Goal: Task Accomplishment & Management: Manage account settings

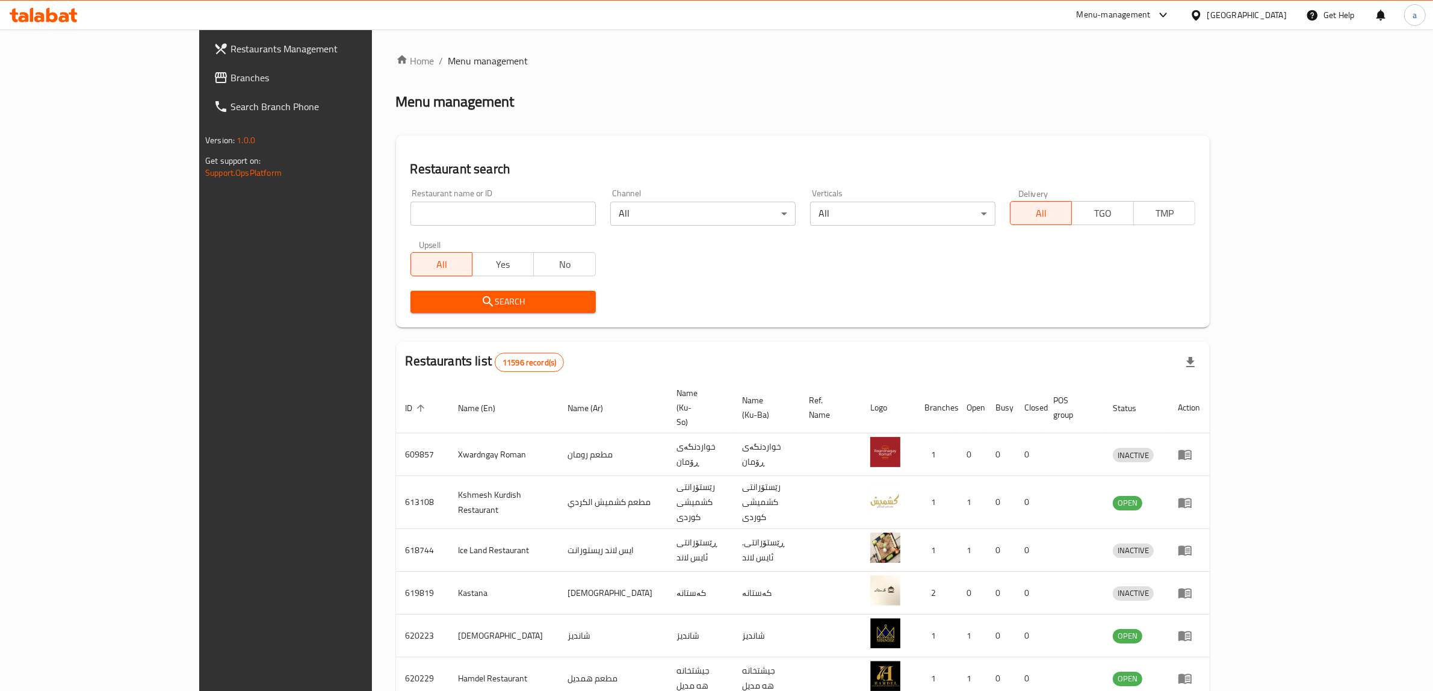
click at [230, 79] on span "Branches" at bounding box center [329, 77] width 199 height 14
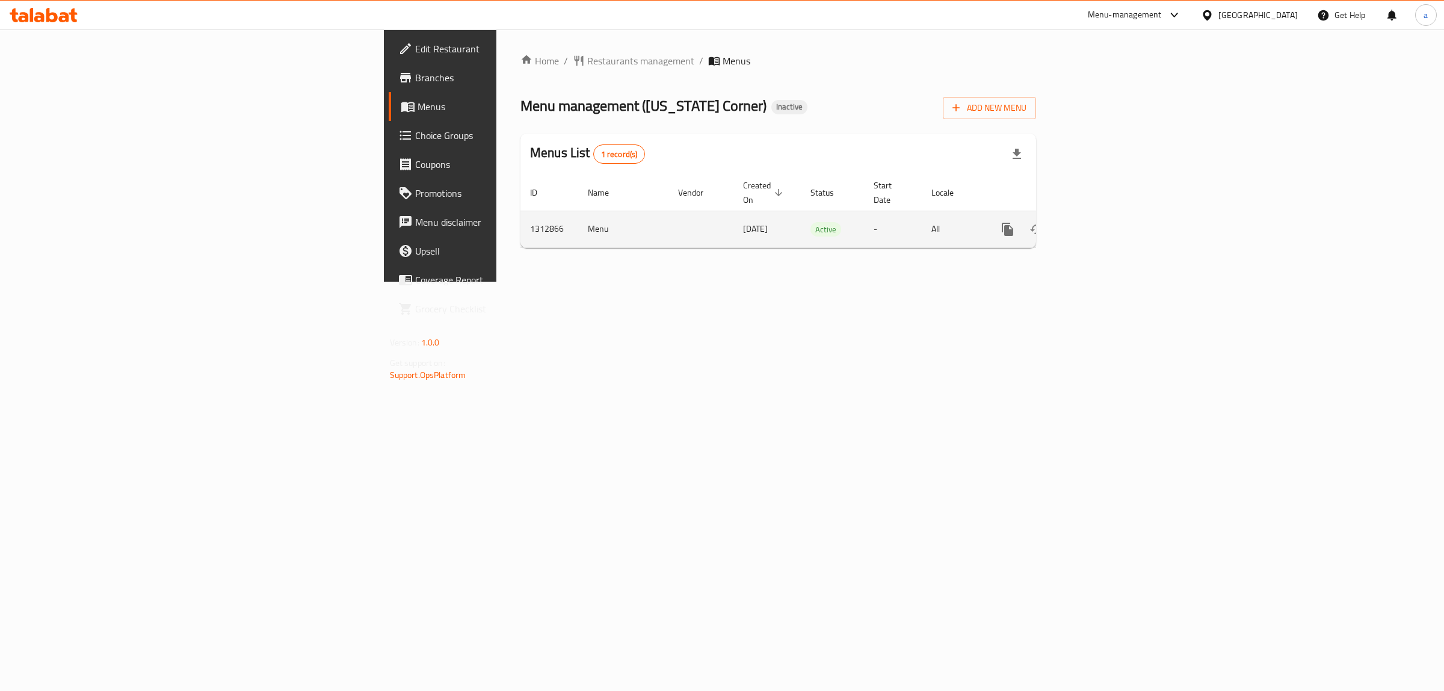
click at [1102, 222] on icon "enhanced table" at bounding box center [1094, 229] width 14 height 14
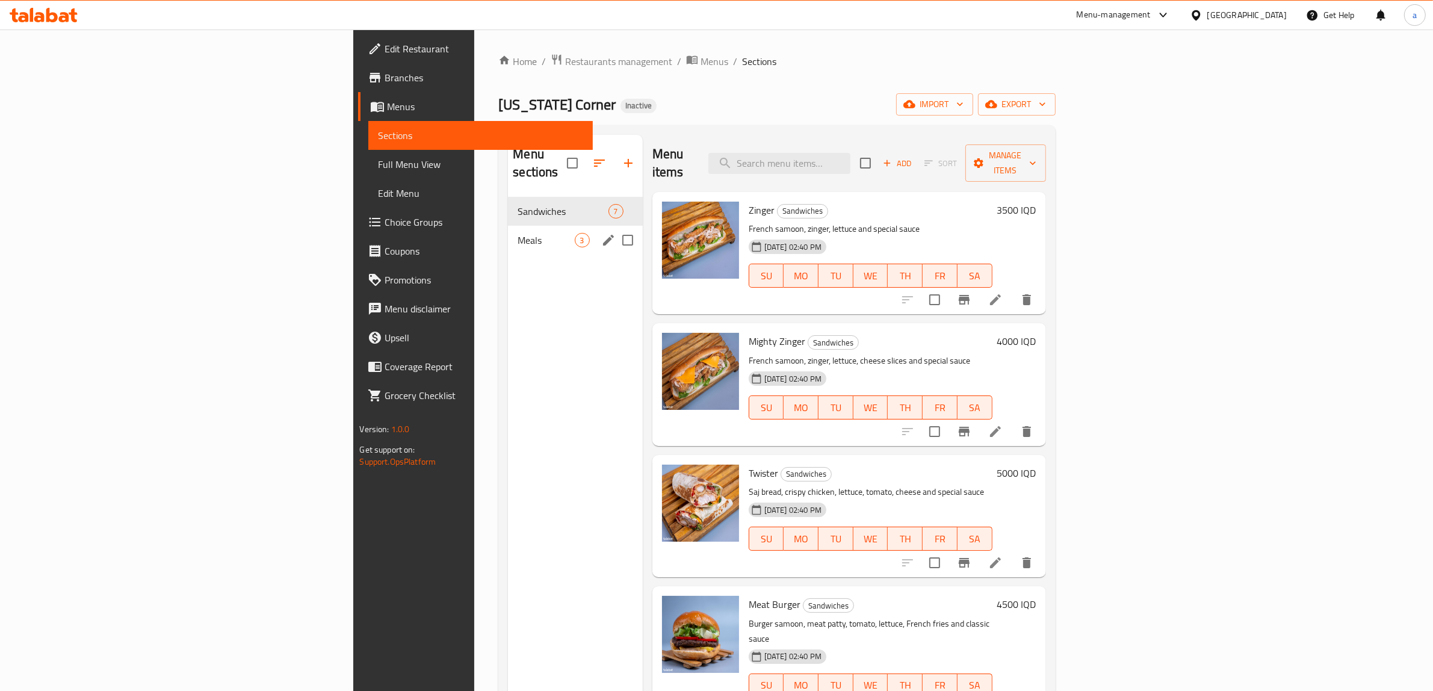
click at [508, 232] on div "Meals 3" at bounding box center [575, 240] width 134 height 29
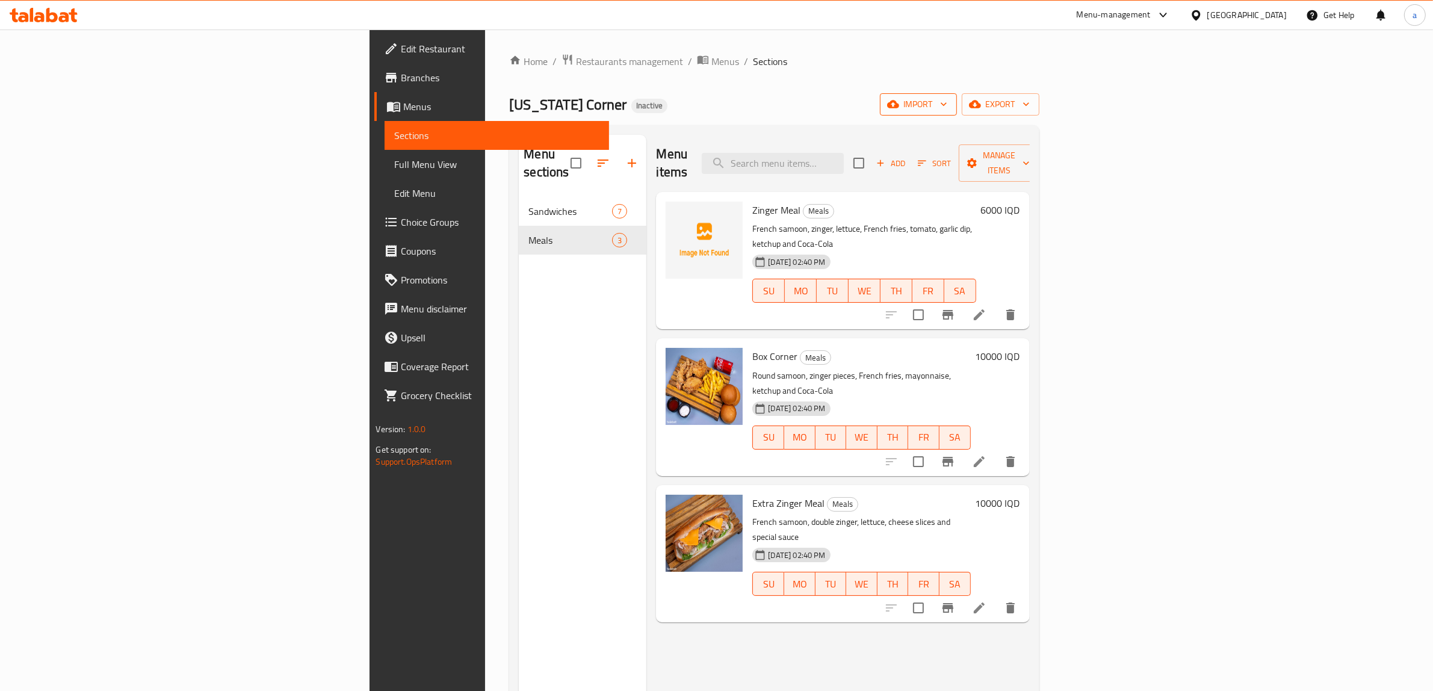
click at [947, 110] on span "import" at bounding box center [918, 104] width 58 height 15
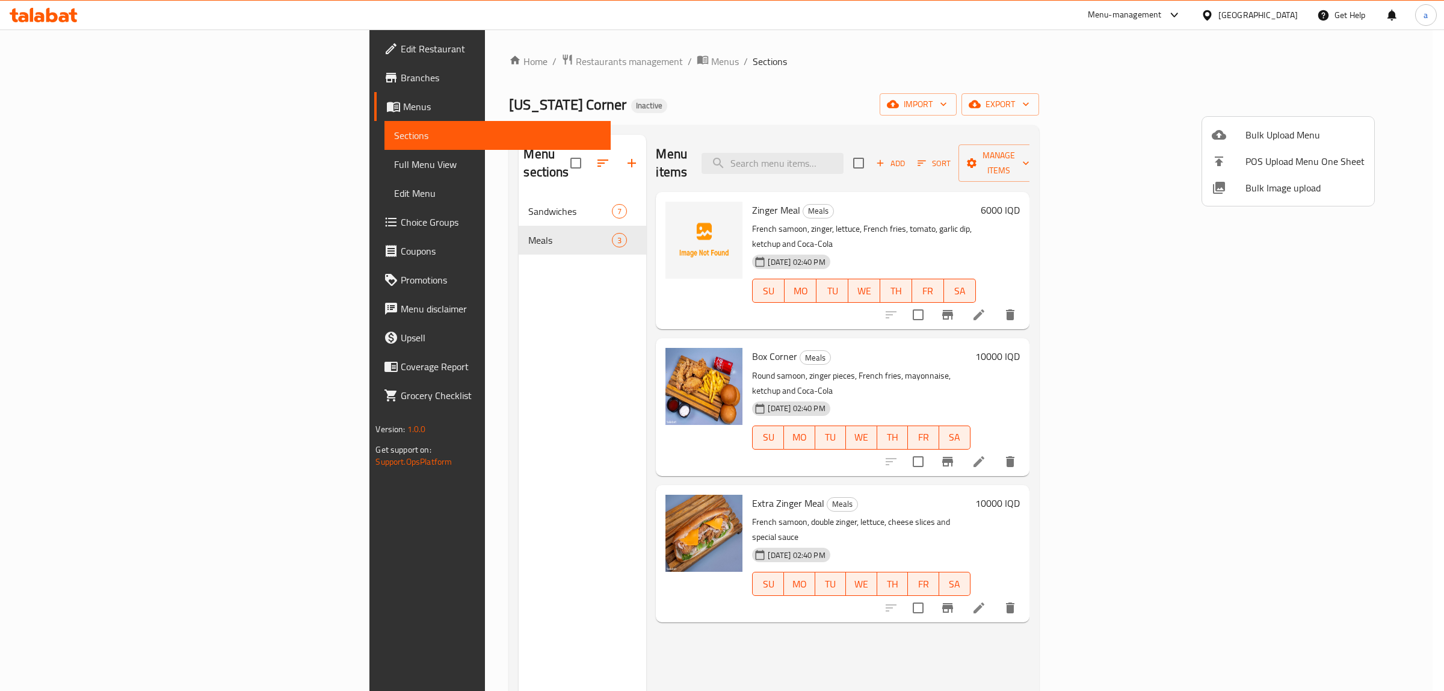
click at [466, 55] on div at bounding box center [722, 345] width 1444 height 691
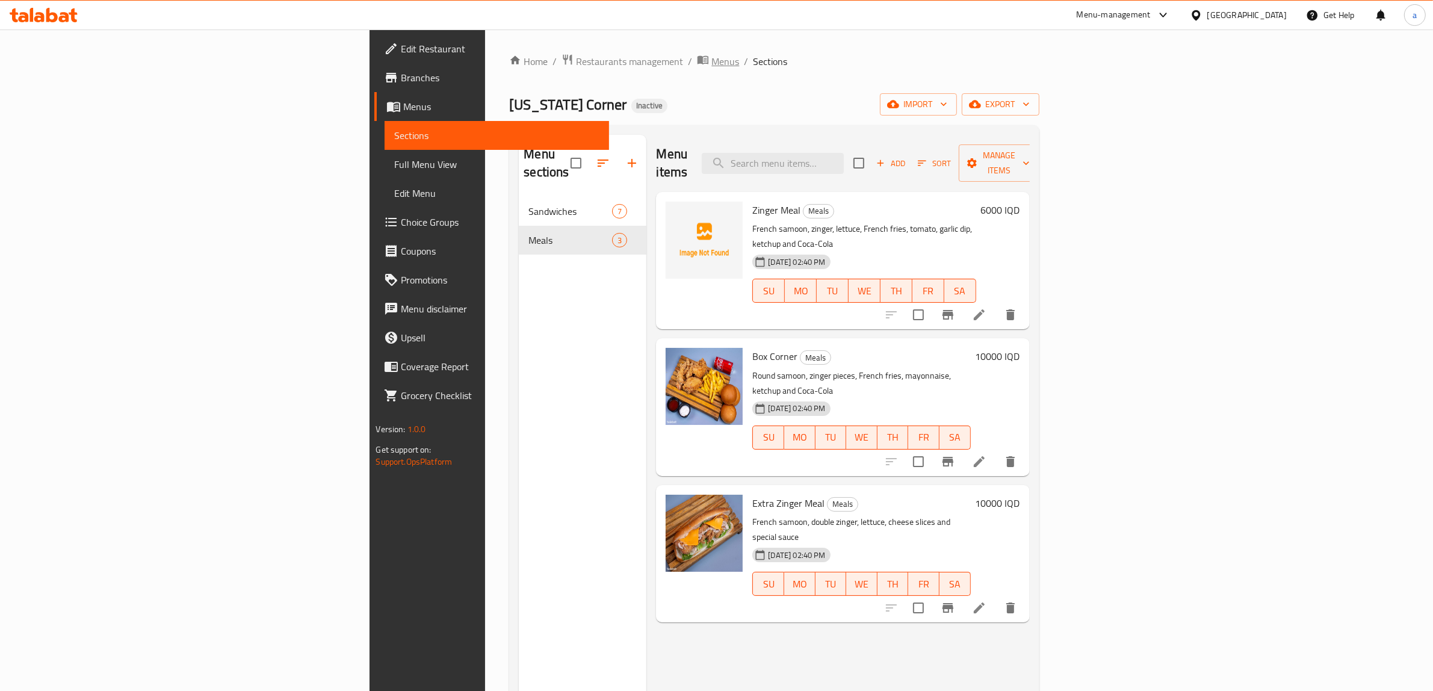
click at [711, 58] on span "Menus" at bounding box center [725, 61] width 28 height 14
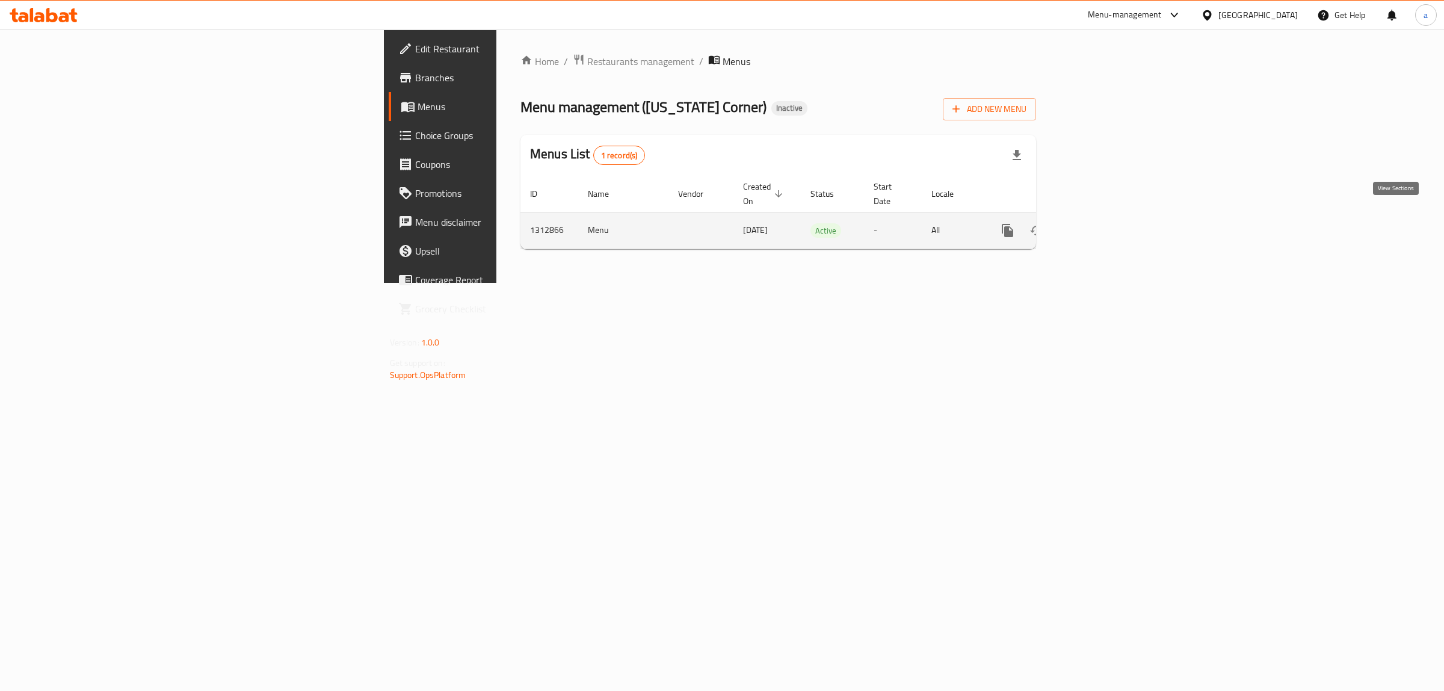
click at [1102, 223] on icon "enhanced table" at bounding box center [1094, 230] width 14 height 14
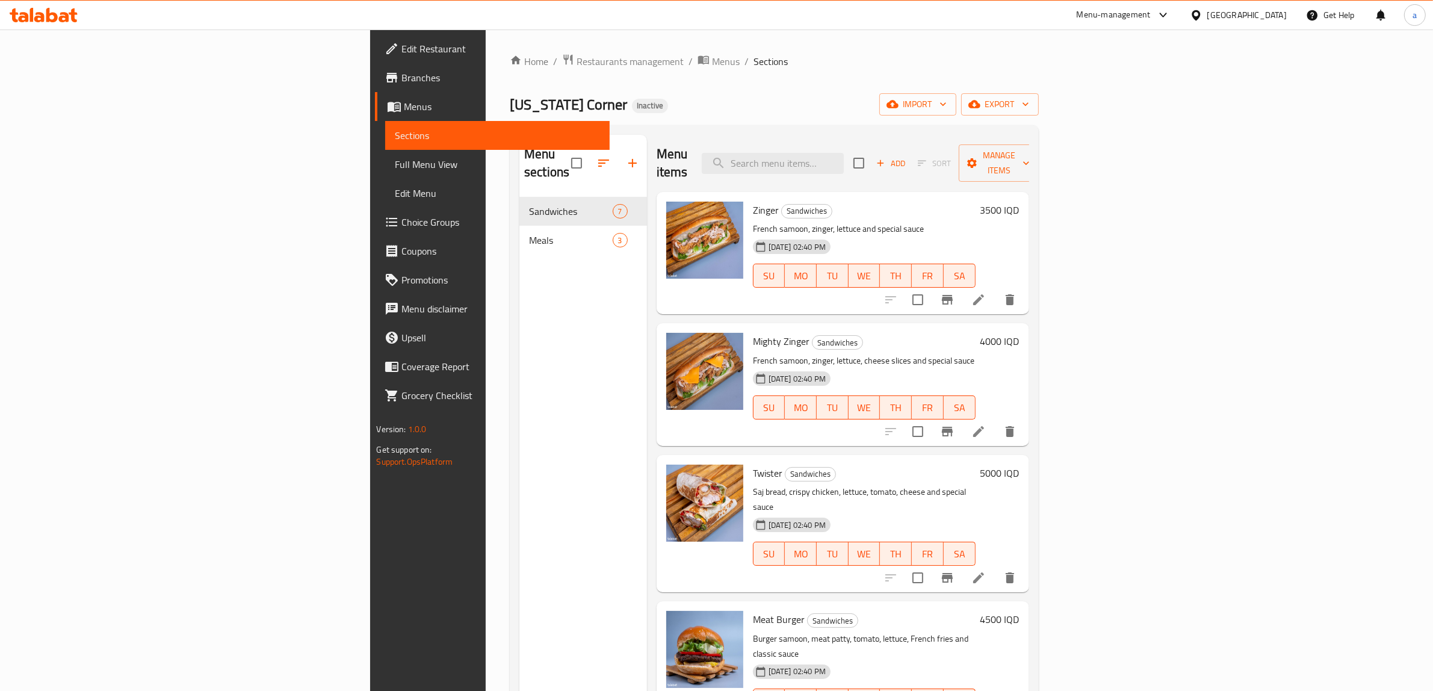
click at [1038, 107] on div "kentucky Corner Inactive import export" at bounding box center [774, 104] width 528 height 22
click at [898, 105] on icon "button" at bounding box center [892, 104] width 12 height 8
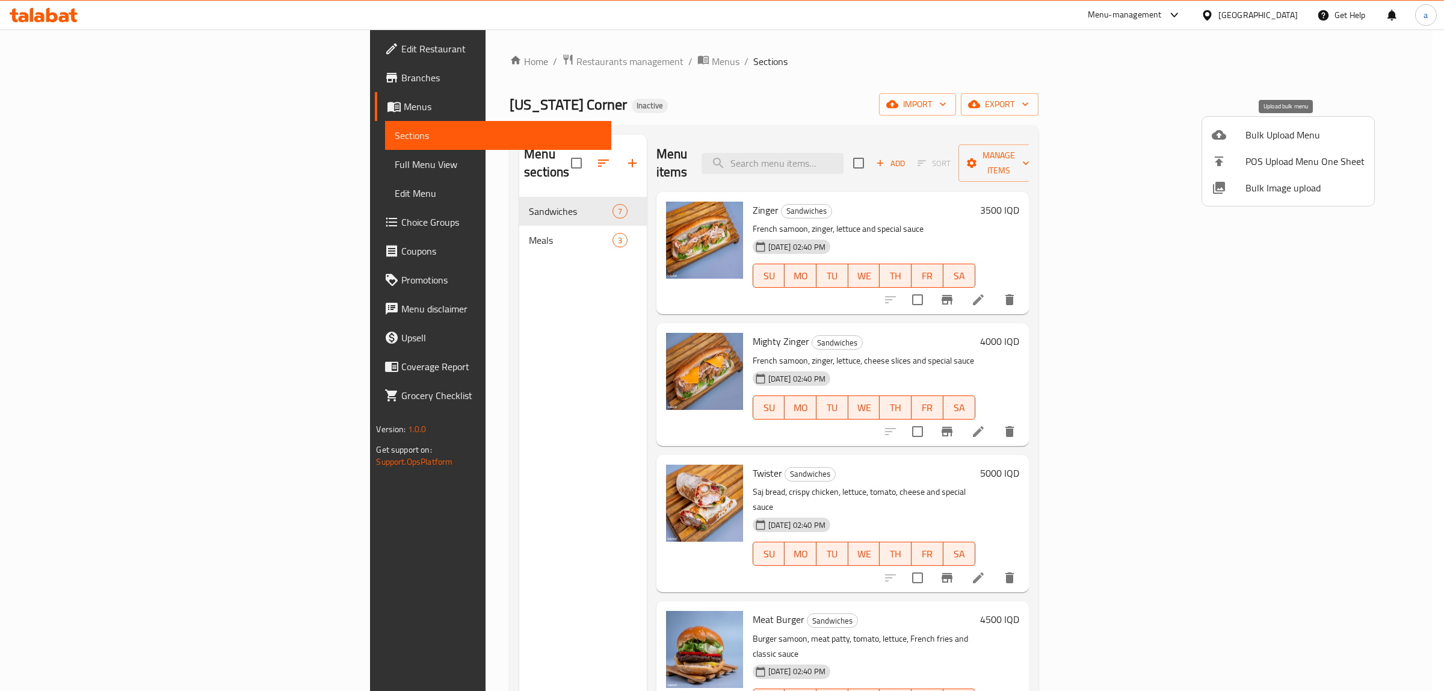
click at [1222, 145] on li "Bulk Upload Menu" at bounding box center [1288, 135] width 172 height 26
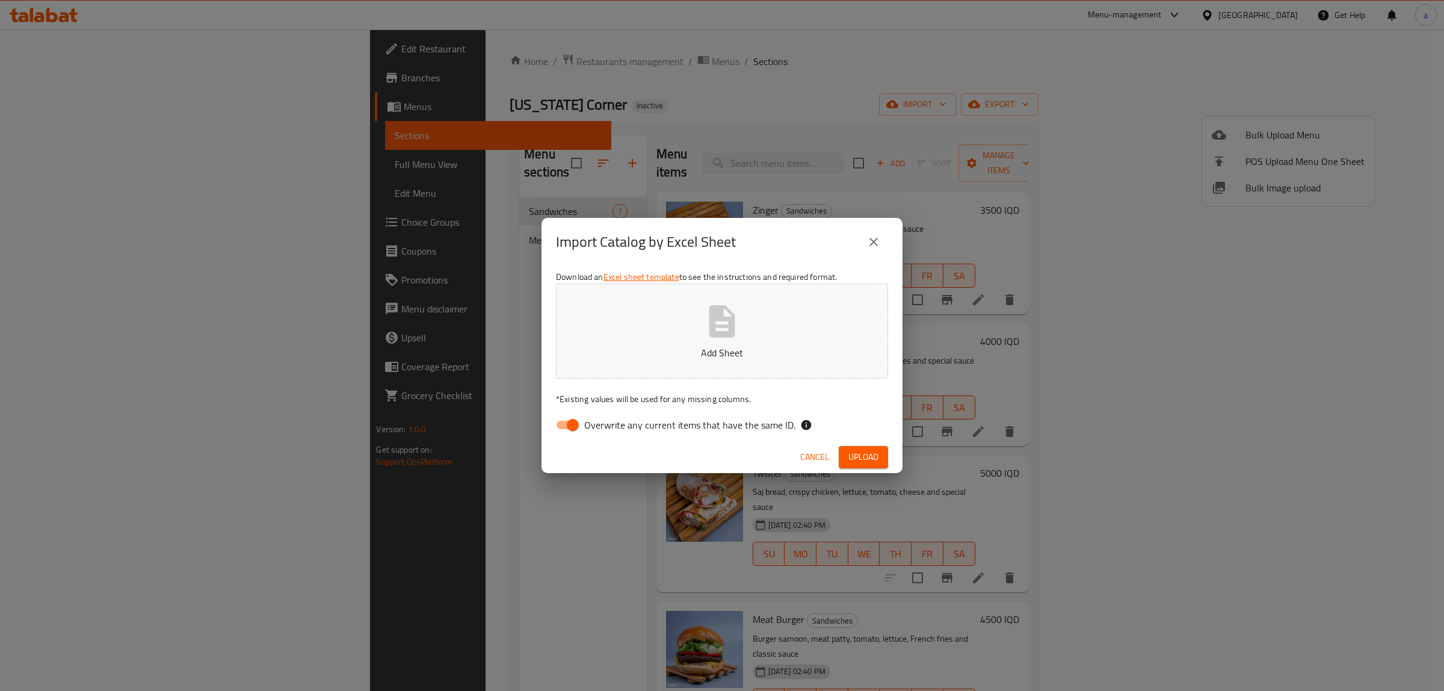
click at [569, 422] on input "Overwrite any current items that have the same ID." at bounding box center [573, 424] width 69 height 23
checkbox input "false"
click at [677, 344] on button "Add Sheet" at bounding box center [722, 330] width 332 height 95
click at [856, 453] on span "Upload" at bounding box center [863, 456] width 30 height 15
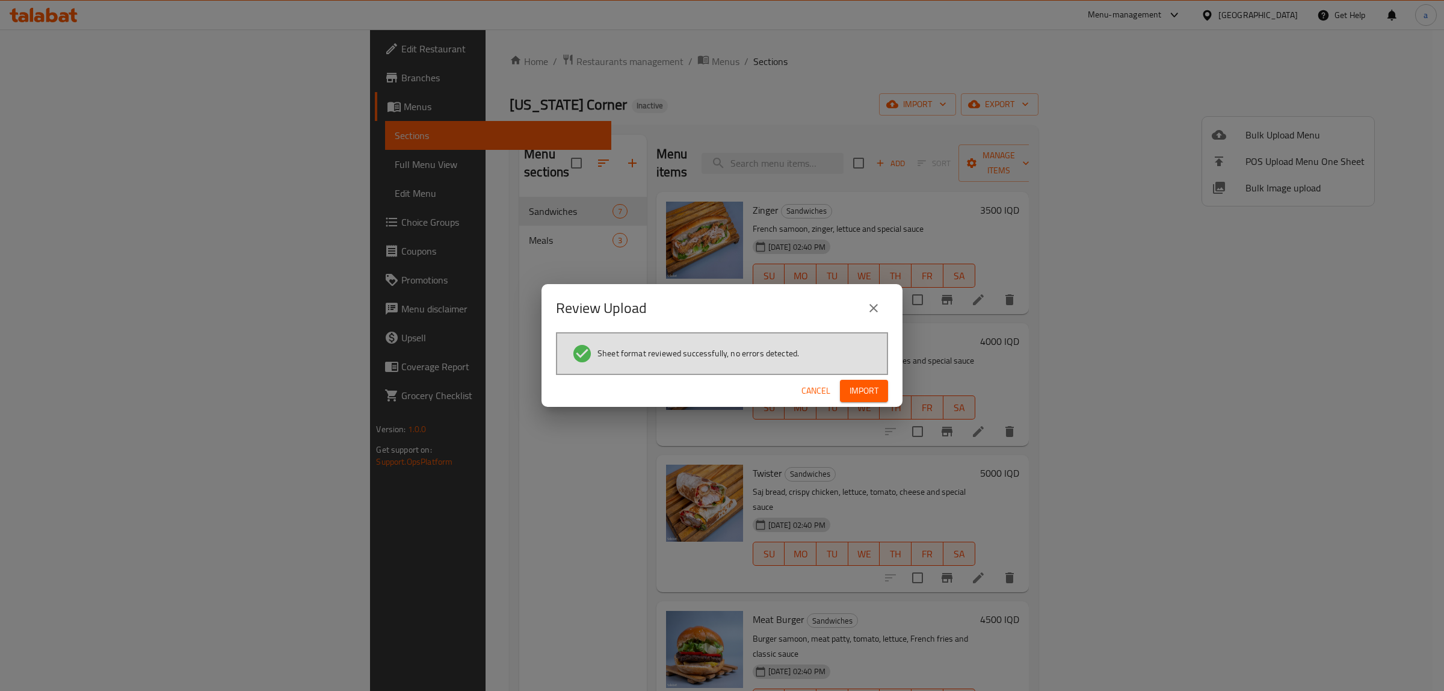
click at [880, 389] on button "Import" at bounding box center [864, 391] width 48 height 22
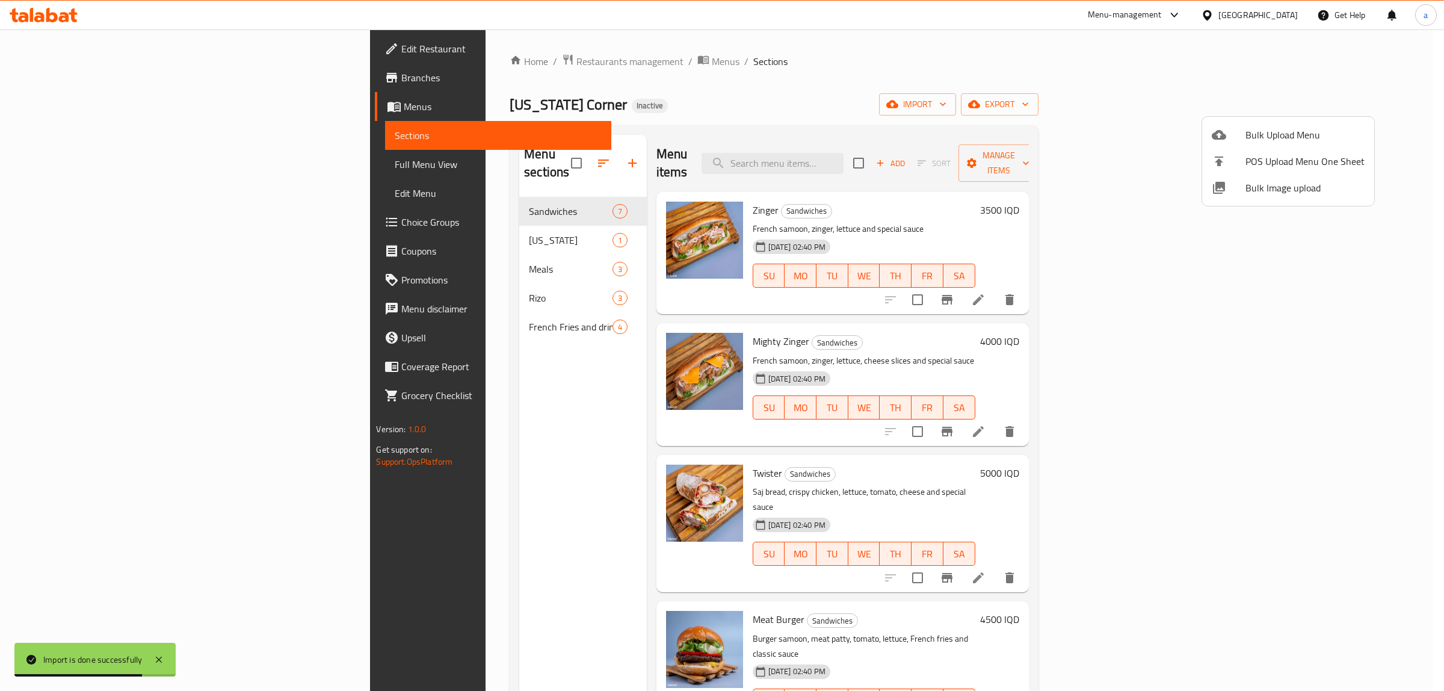
click at [367, 247] on div at bounding box center [722, 345] width 1444 height 691
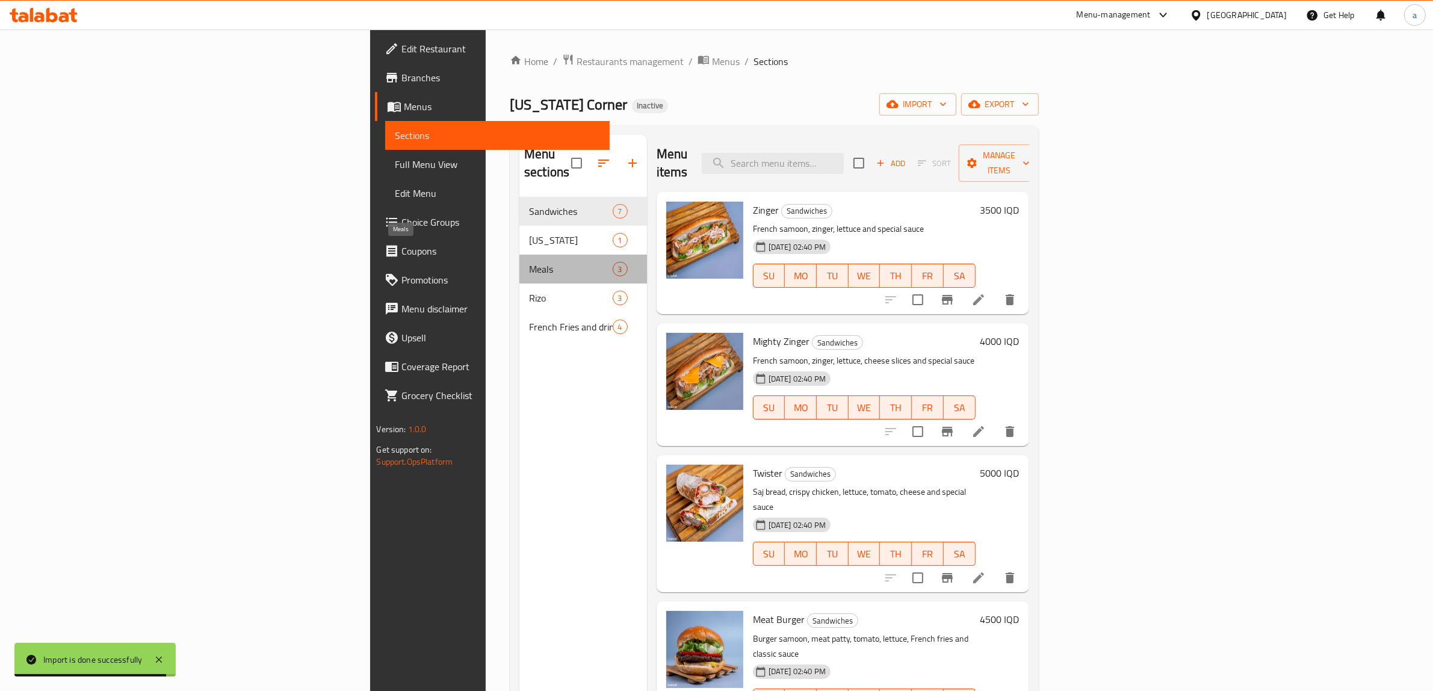
click at [529, 262] on span "Meals" at bounding box center [570, 269] width 83 height 14
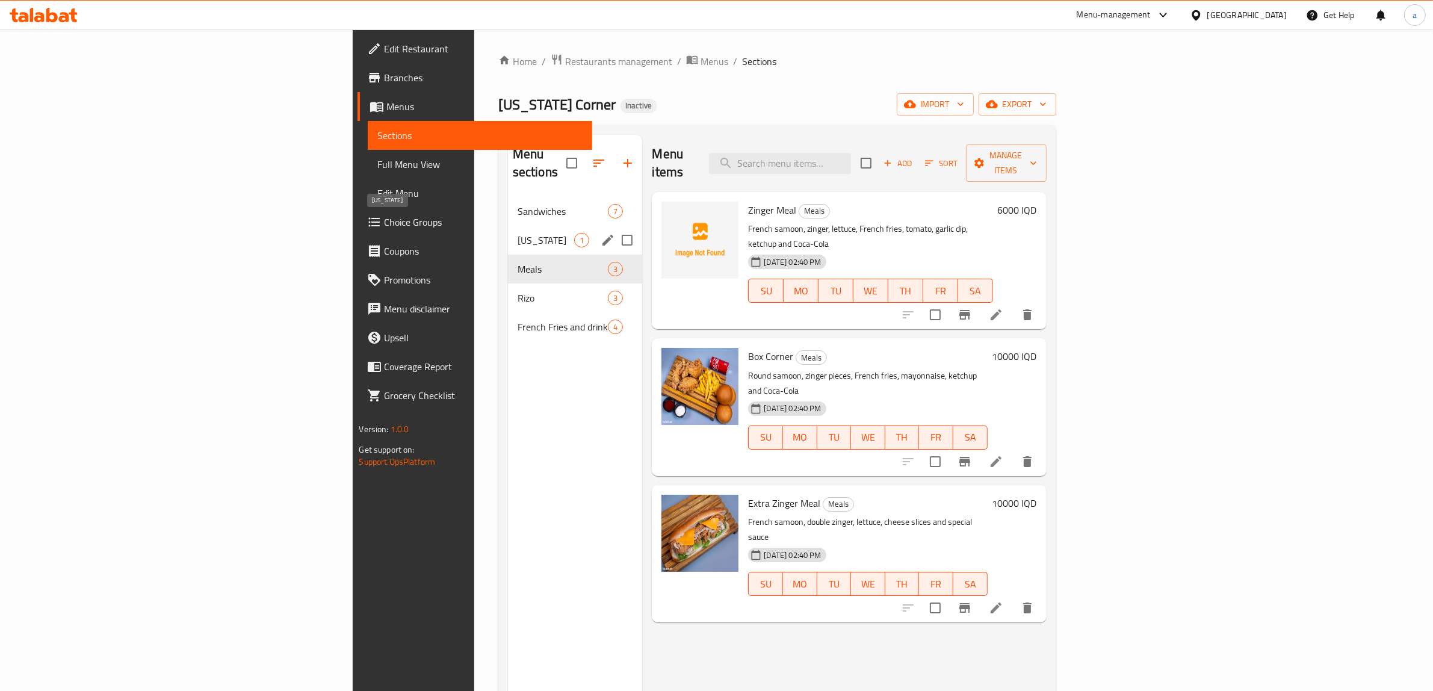
click at [517, 233] on span "Kentucky" at bounding box center [545, 240] width 57 height 14
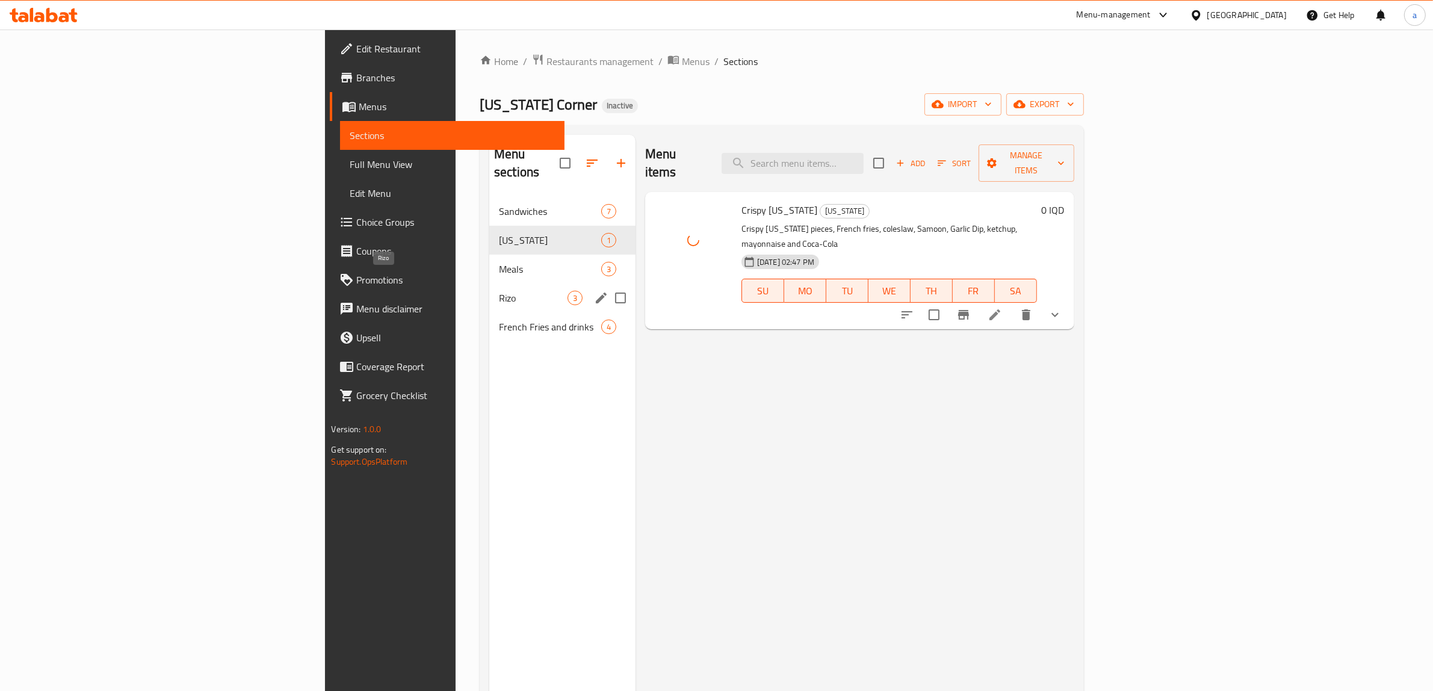
click at [499, 291] on span "Rizo" at bounding box center [533, 298] width 69 height 14
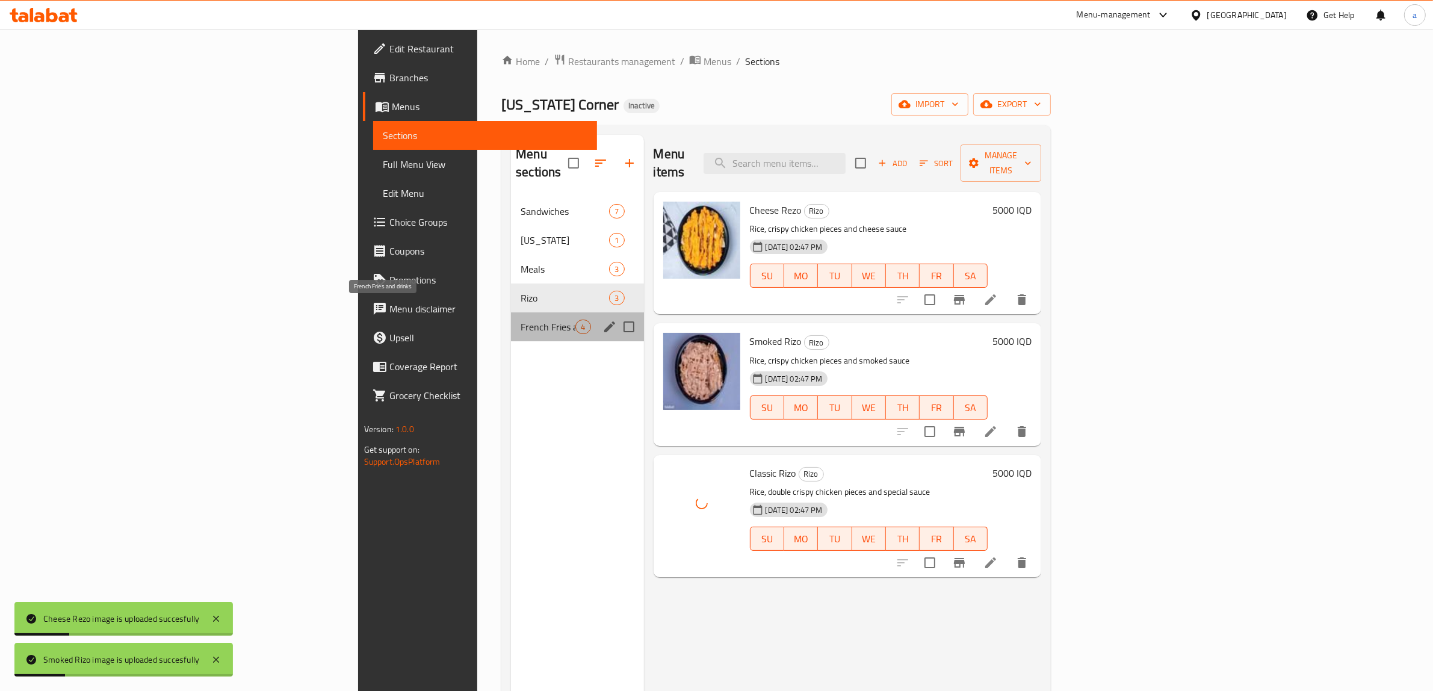
click at [521, 320] on span "French Fries and drinks" at bounding box center [548, 327] width 55 height 14
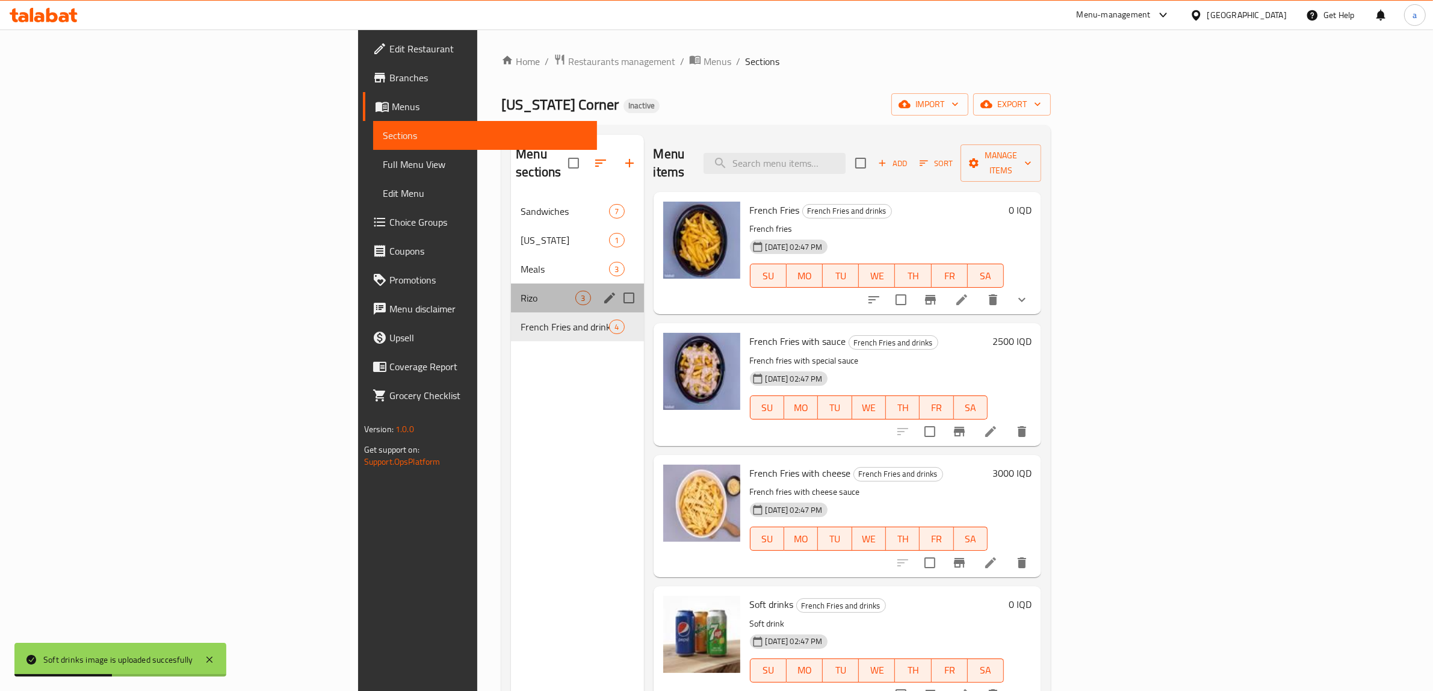
click at [511, 289] on div "Rizo 3" at bounding box center [577, 297] width 132 height 29
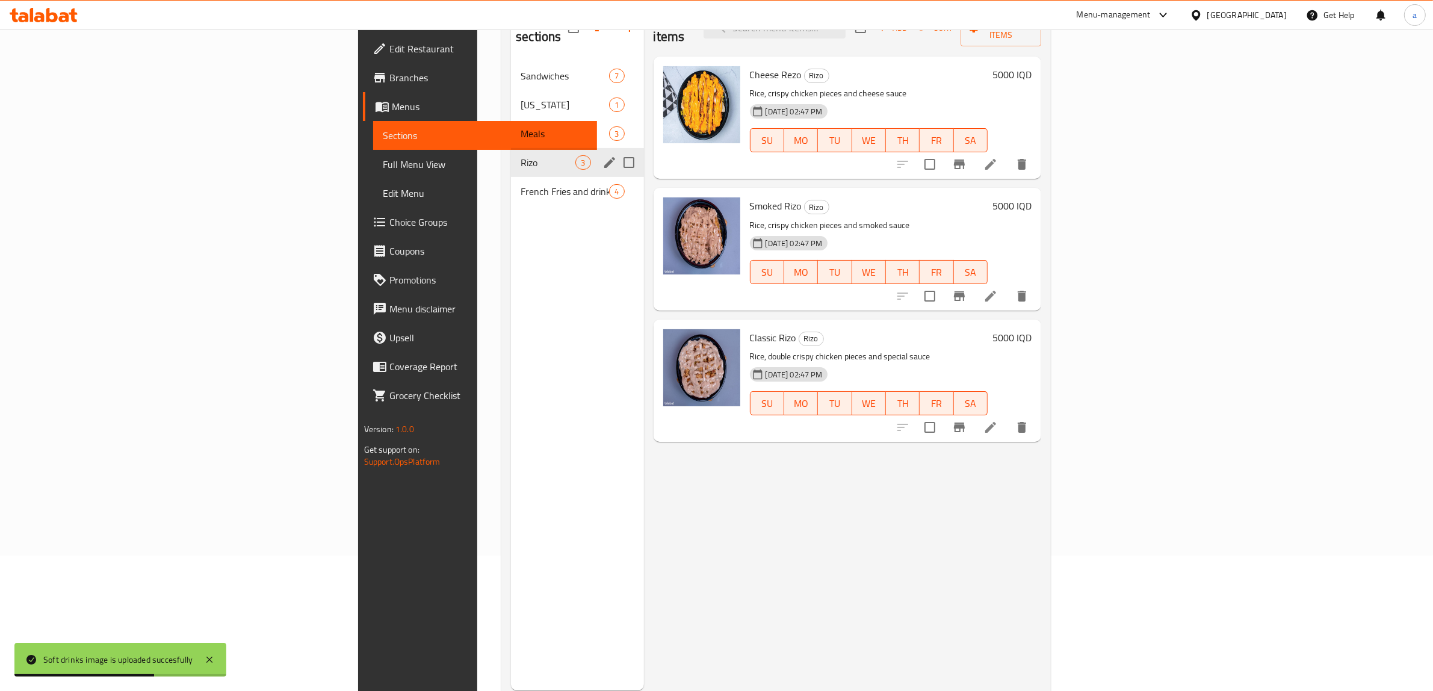
scroll to position [169, 0]
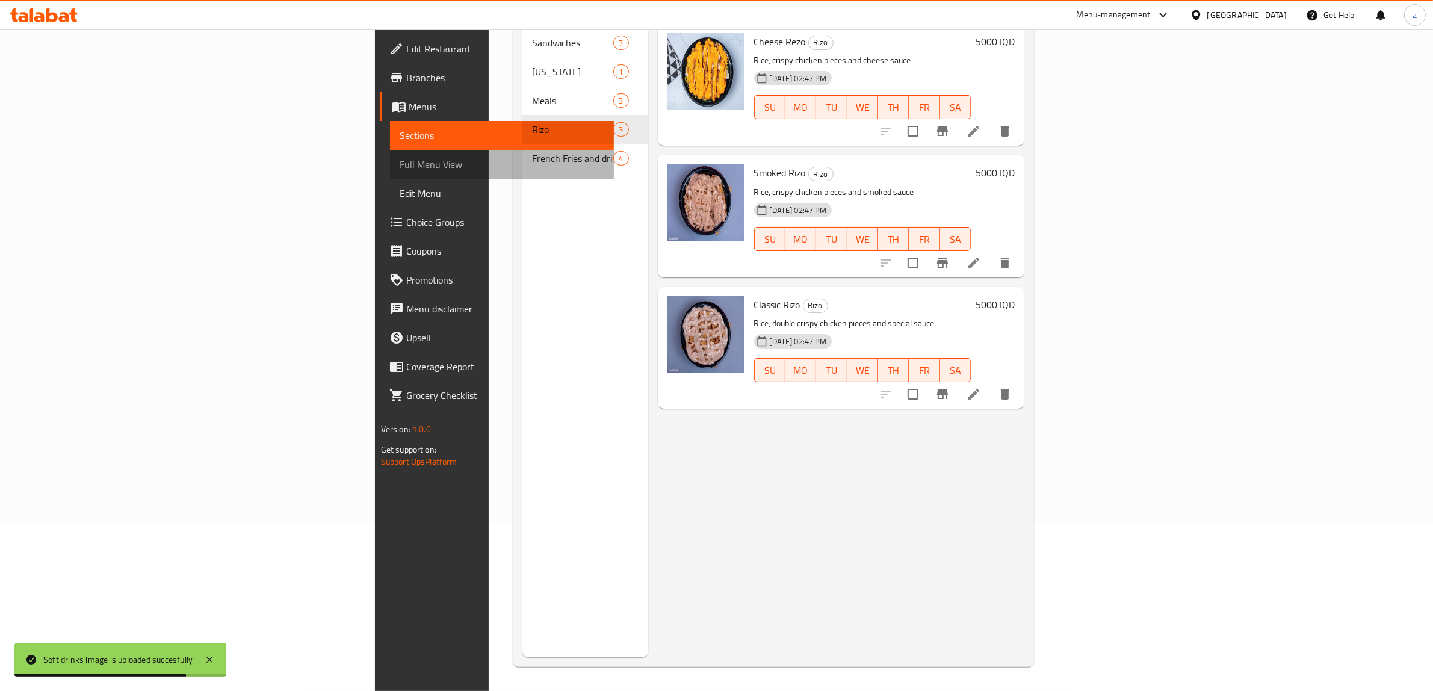
click at [400, 170] on span "Full Menu View" at bounding box center [502, 164] width 205 height 14
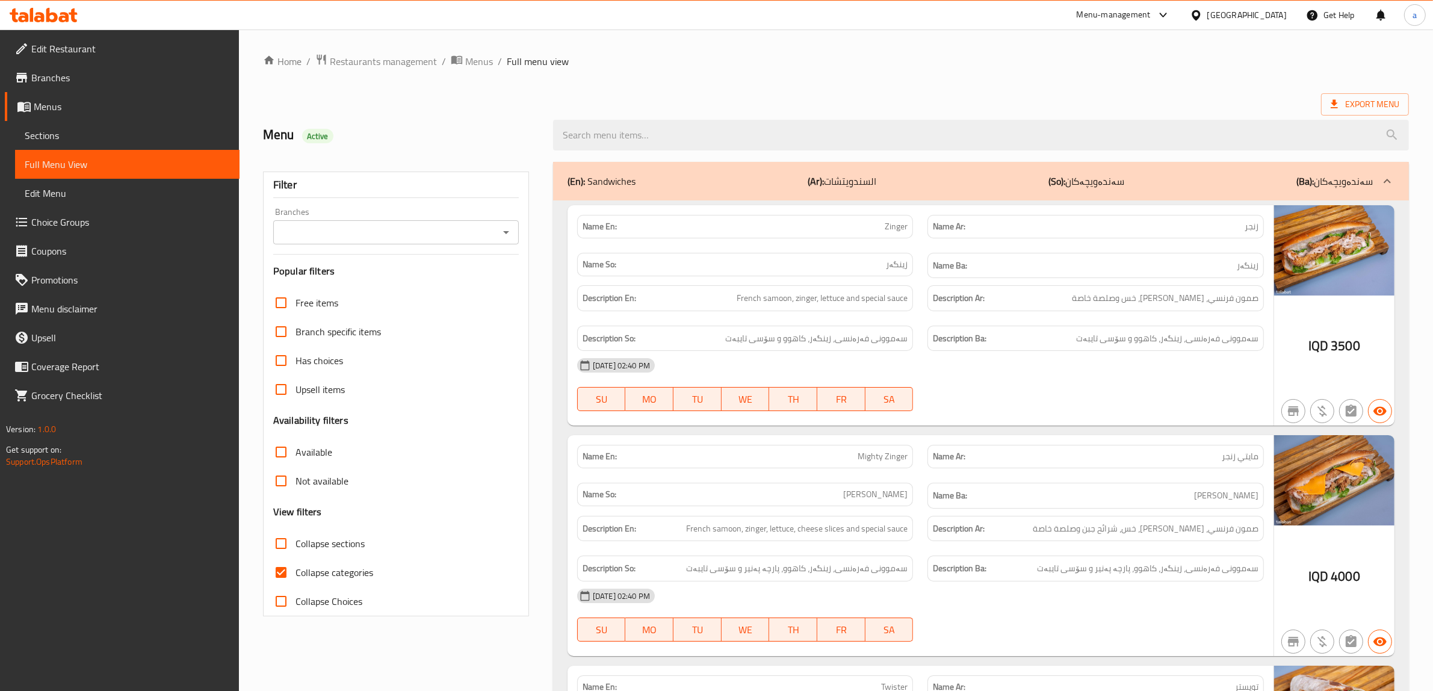
click at [283, 564] on input "Collapse categories" at bounding box center [281, 572] width 29 height 29
checkbox input "false"
click at [504, 232] on icon "Open" at bounding box center [506, 232] width 6 height 3
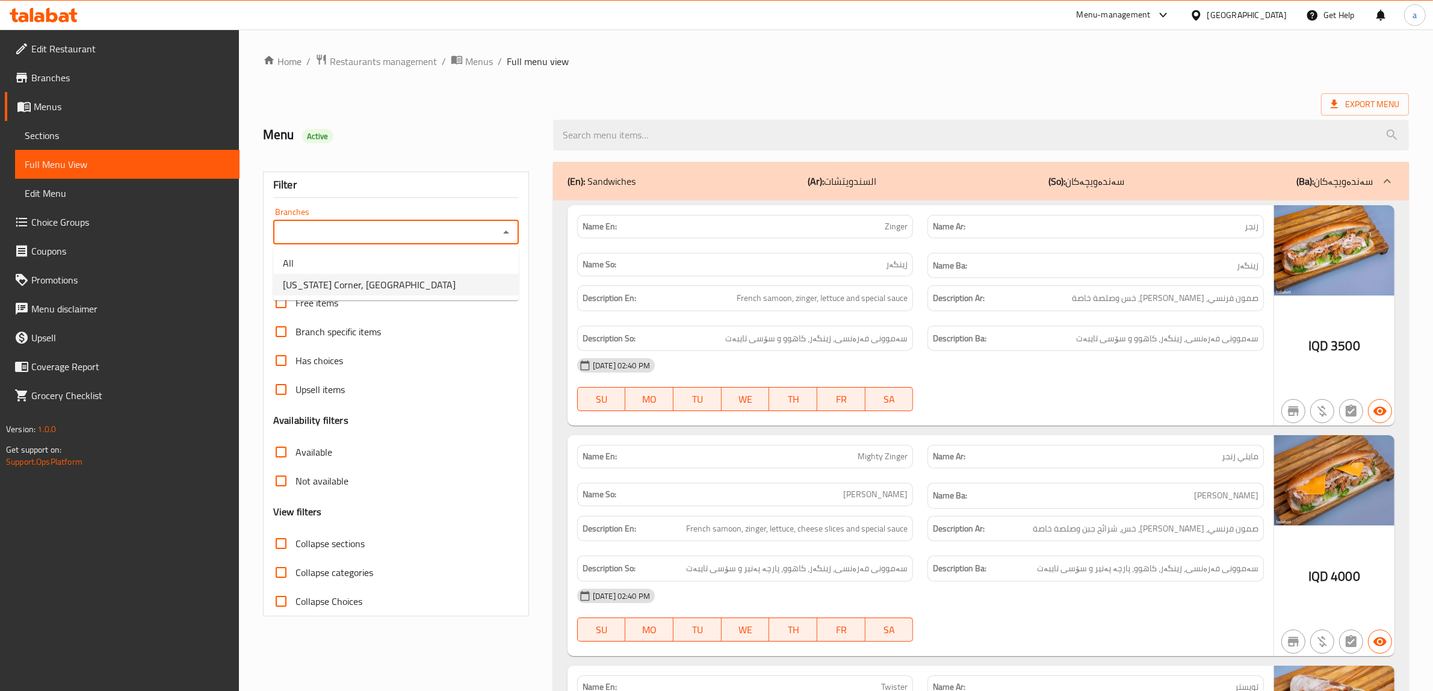
click at [389, 290] on li "kentucky Corner, Al Dora" at bounding box center [396, 285] width 246 height 22
type input "kentucky Corner, Al Dora"
click at [300, 543] on span "Collapse sections" at bounding box center [329, 543] width 69 height 14
click at [295, 543] on input "Collapse sections" at bounding box center [281, 543] width 29 height 29
checkbox input "true"
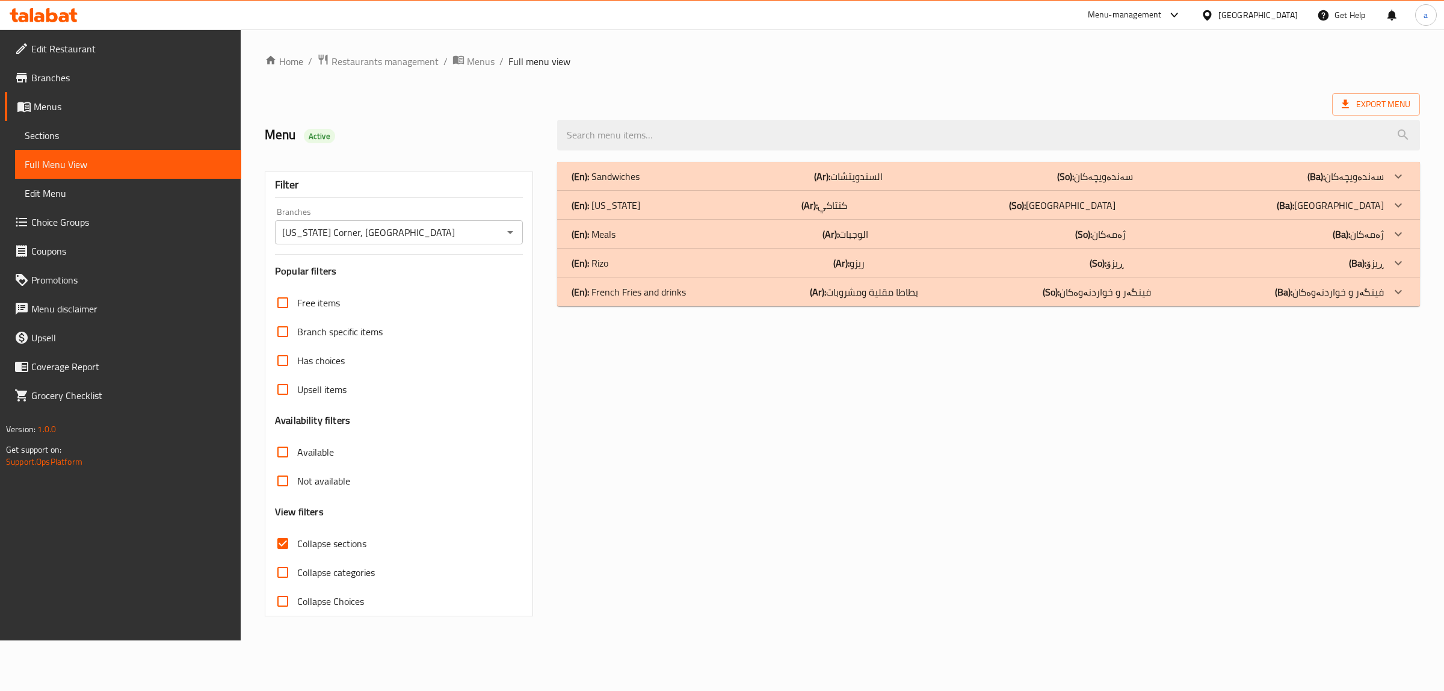
click at [612, 291] on p "(En): French Fries and drinks" at bounding box center [629, 292] width 114 height 14
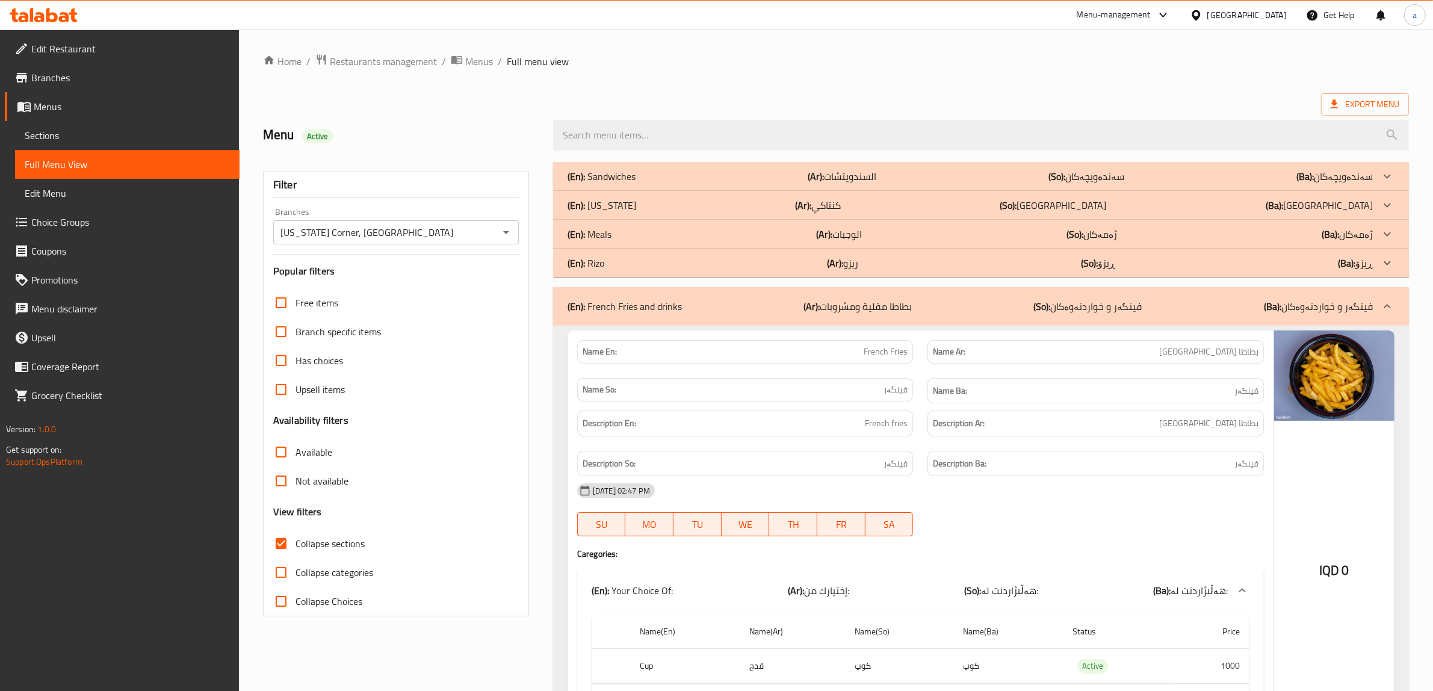
click at [606, 268] on div "(En): Rizo (Ar): ريزو (So): ڕیزۆ (Ba): ڕیزۆ" at bounding box center [969, 263] width 805 height 14
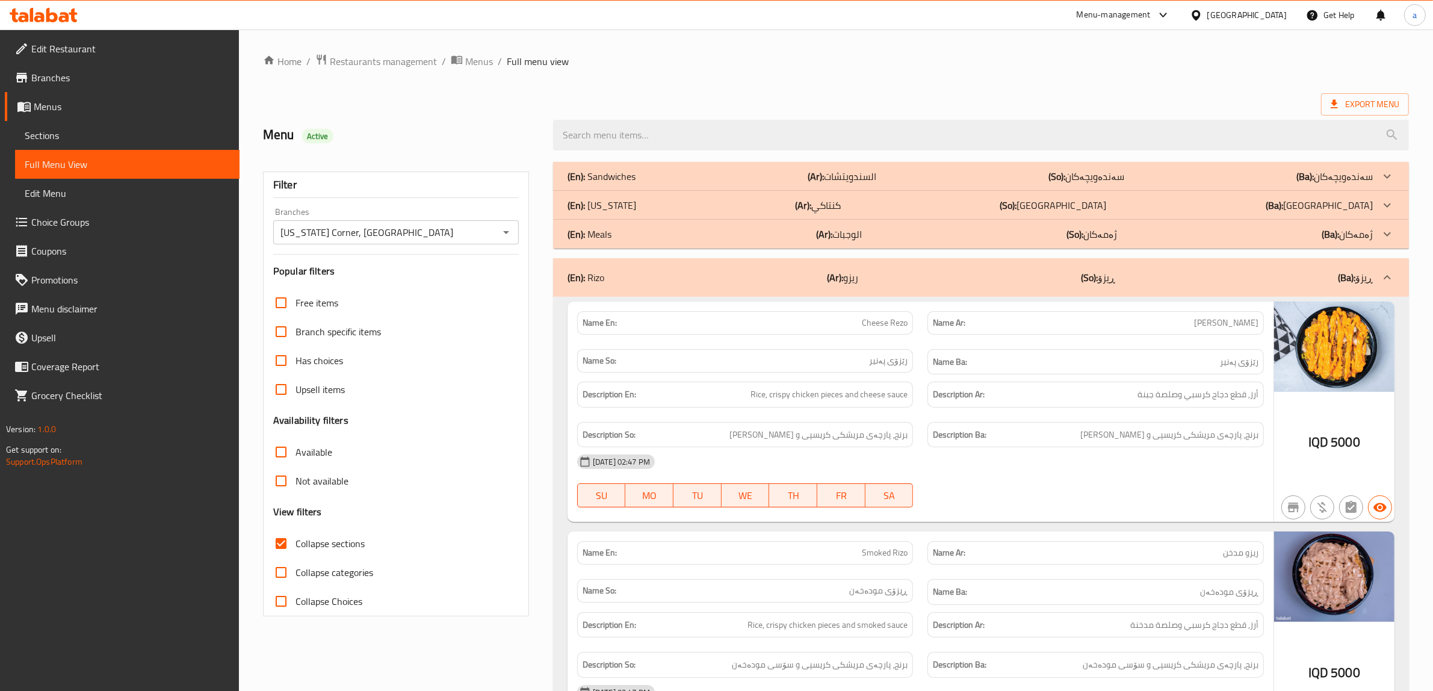
click at [601, 202] on p "(En): Kentucky" at bounding box center [601, 205] width 69 height 14
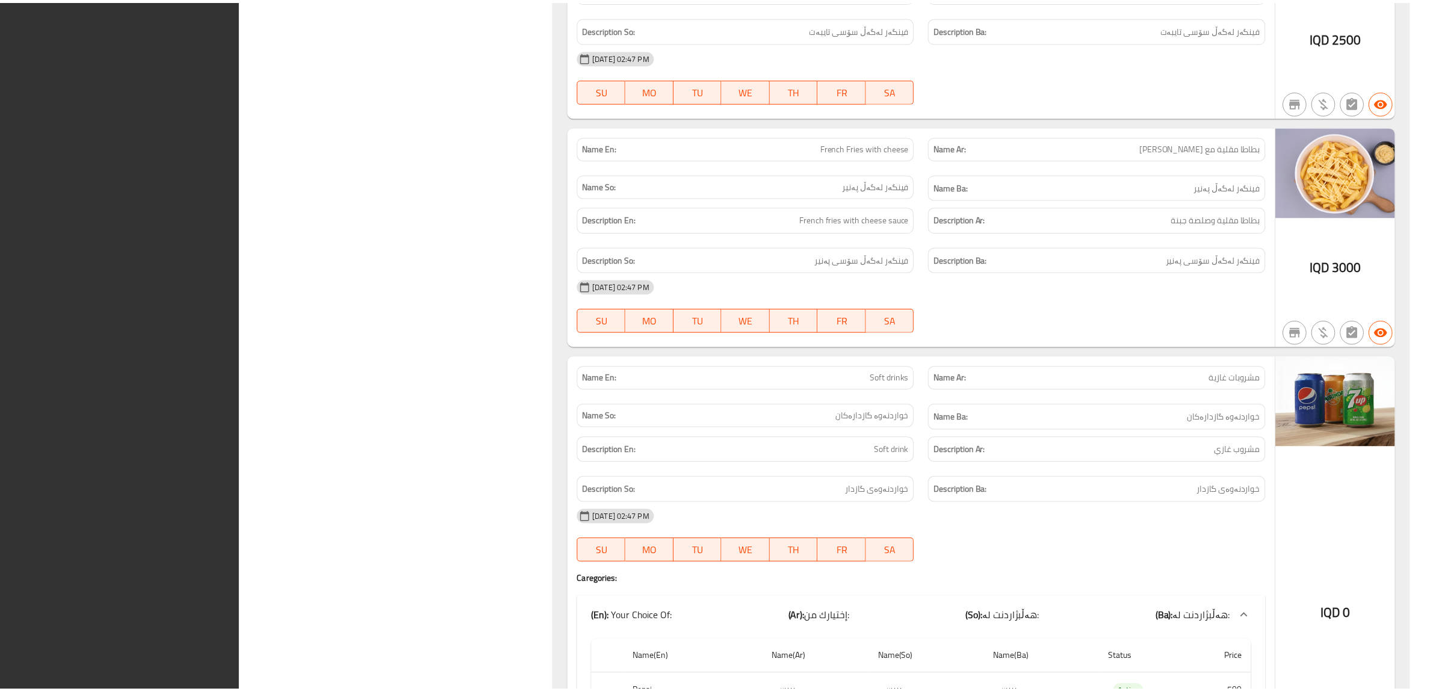
scroll to position [2460, 0]
